Goal: Task Accomplishment & Management: Use online tool/utility

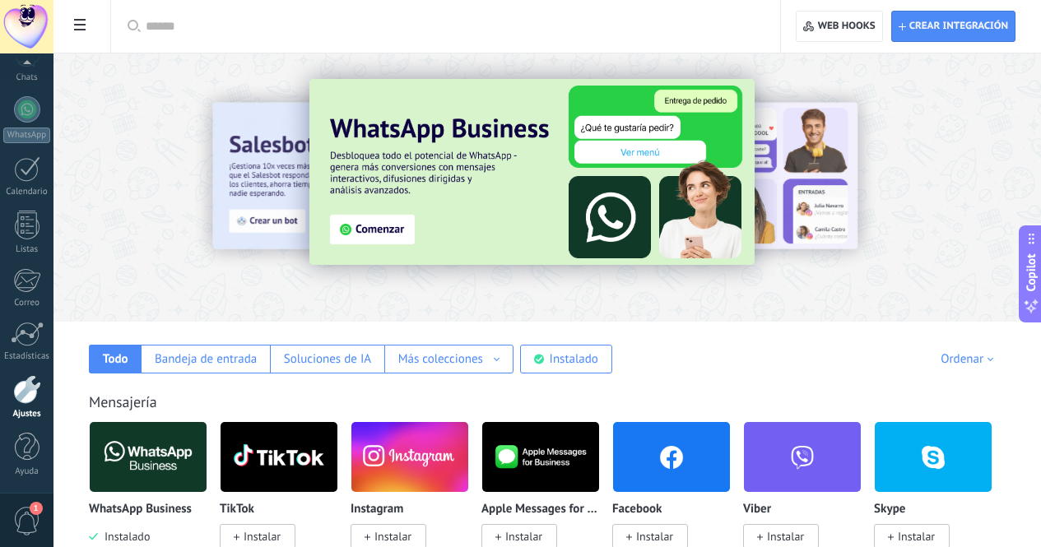
click at [436, 406] on div "Mensajería" at bounding box center [547, 401] width 916 height 19
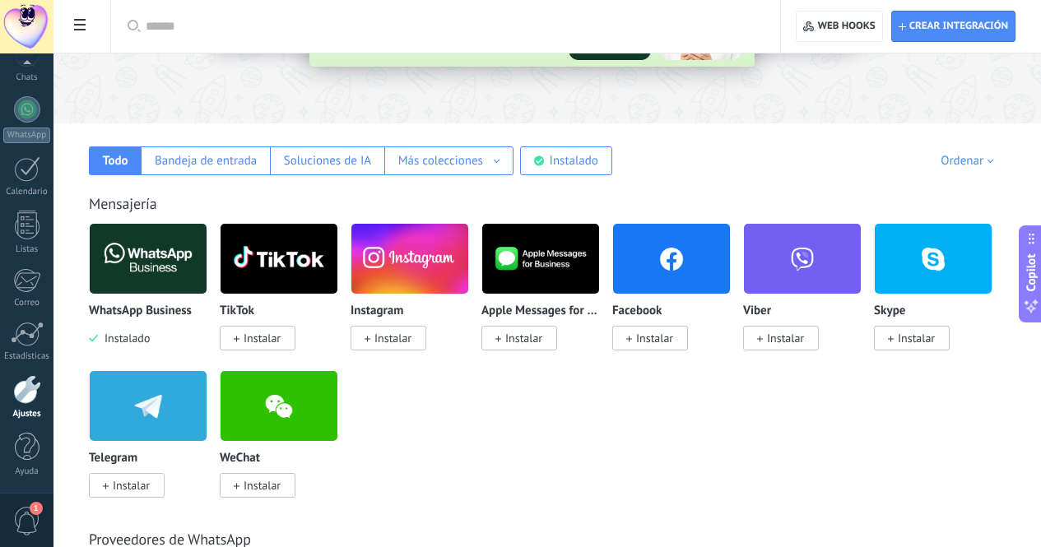
scroll to position [202, 0]
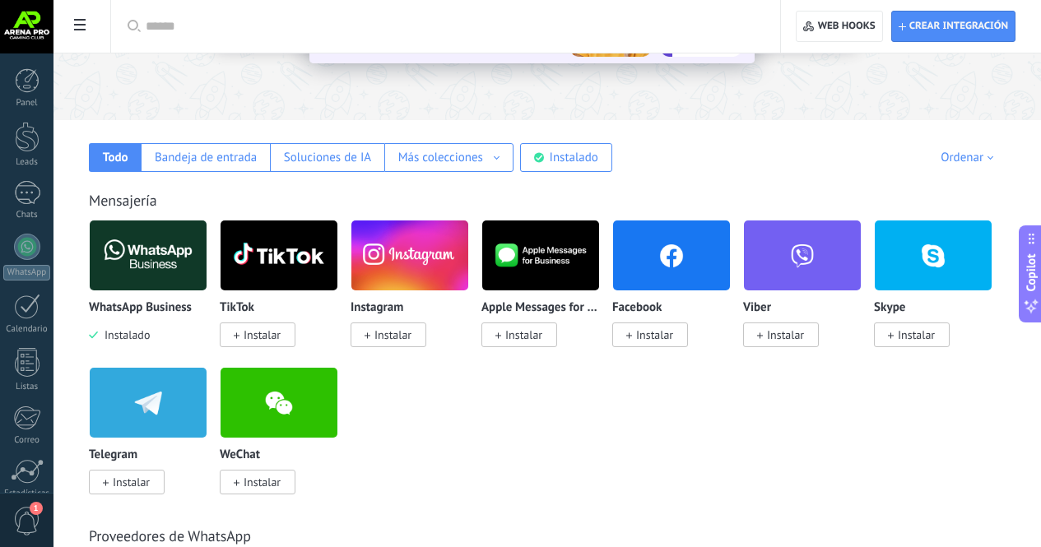
click at [468, 243] on img at bounding box center [409, 256] width 117 height 80
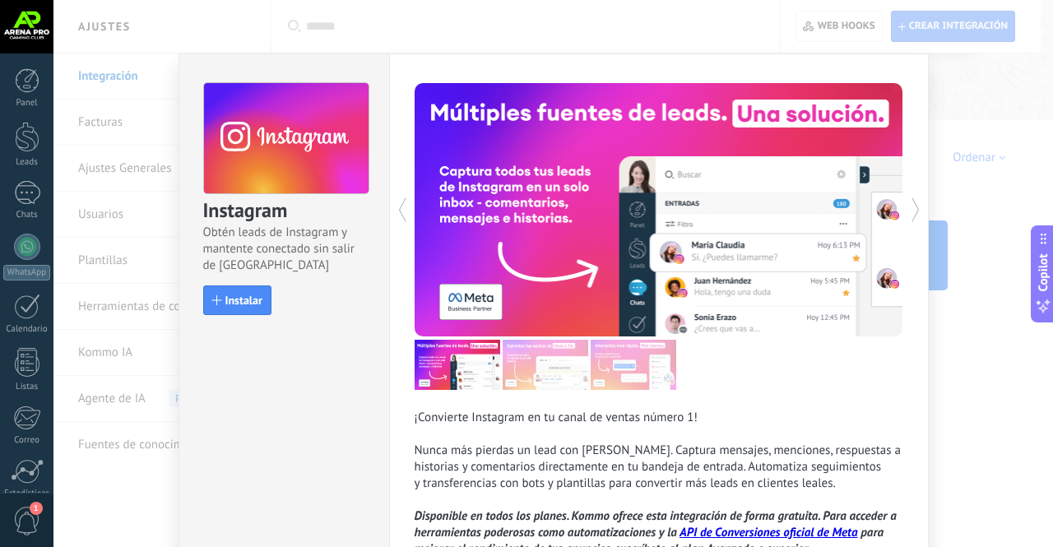
scroll to position [120, 0]
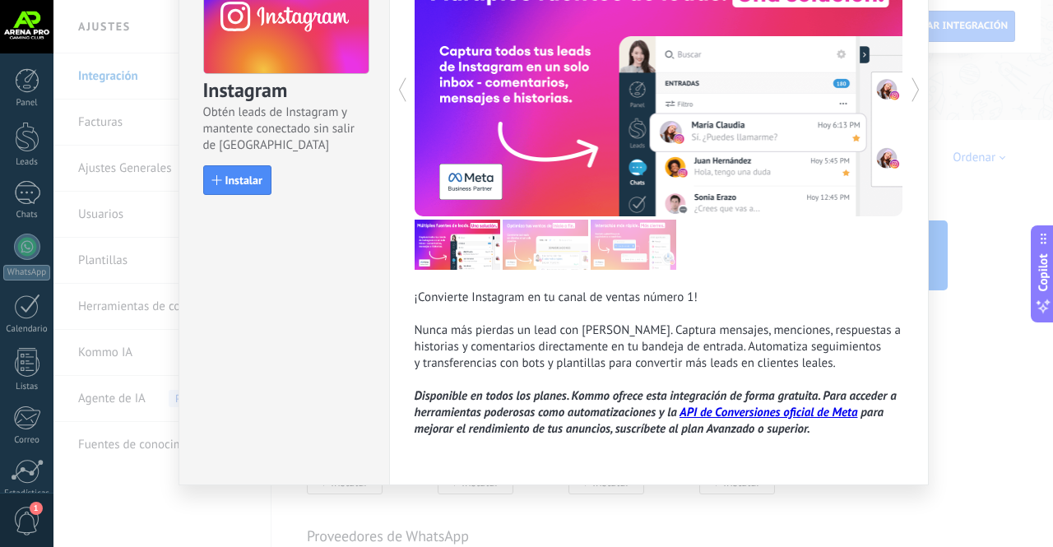
click at [234, 179] on span "Instalar" at bounding box center [243, 180] width 37 height 12
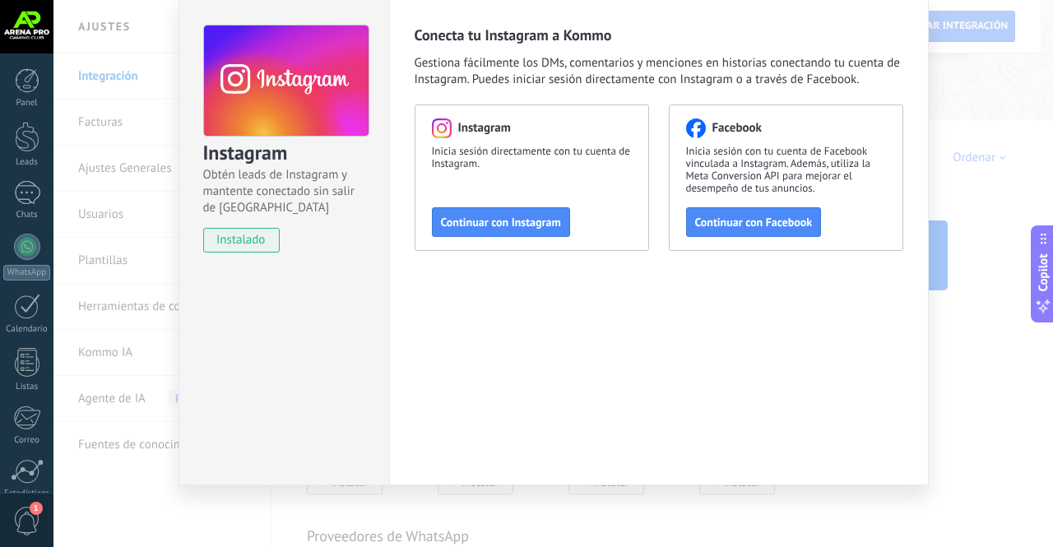
scroll to position [58, 0]
click at [505, 220] on span "Continuar con Instagram" at bounding box center [501, 222] width 120 height 12
